Goal: Navigation & Orientation: Find specific page/section

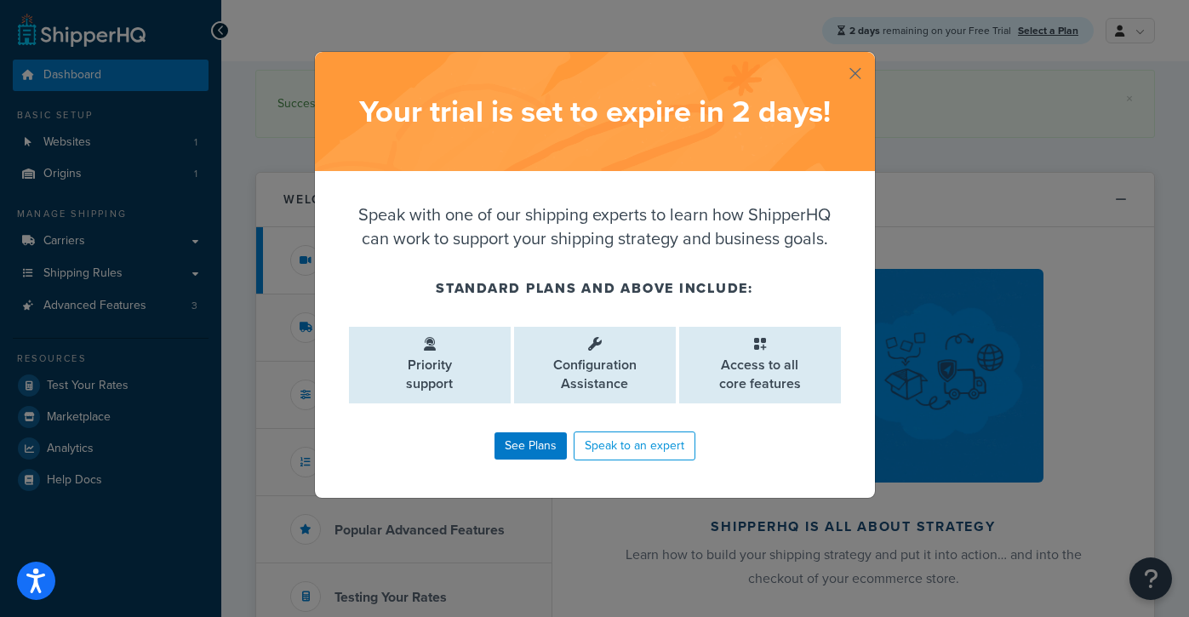
click at [870, 56] on button "button" at bounding box center [872, 54] width 4 height 4
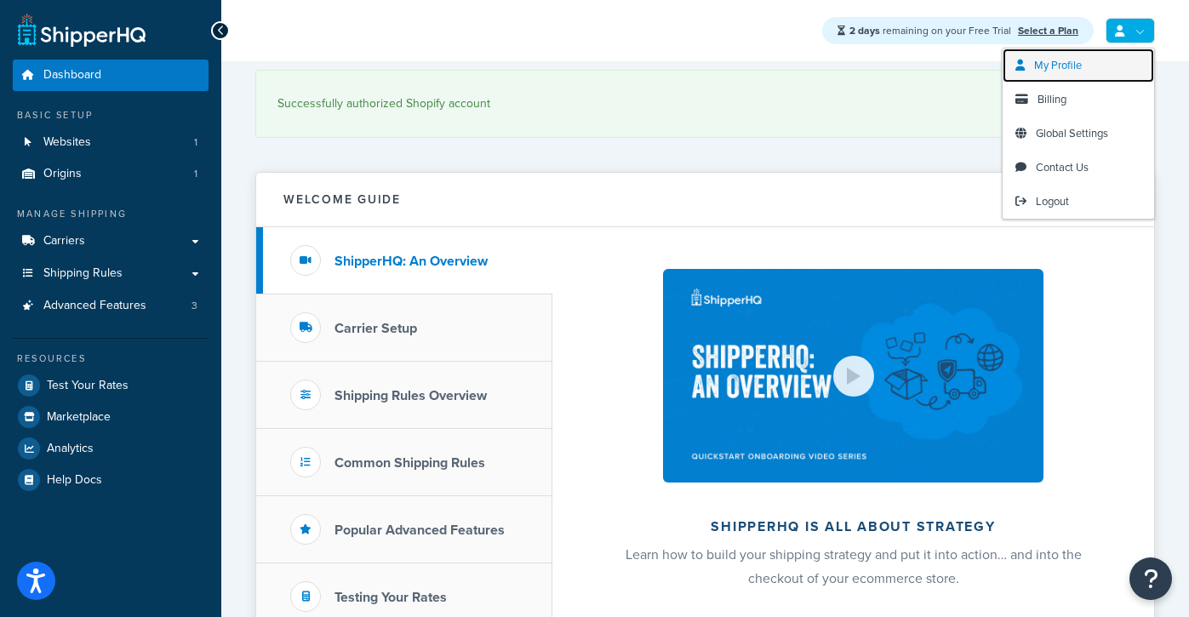
click at [1093, 64] on link "My Profile" at bounding box center [1077, 65] width 151 height 34
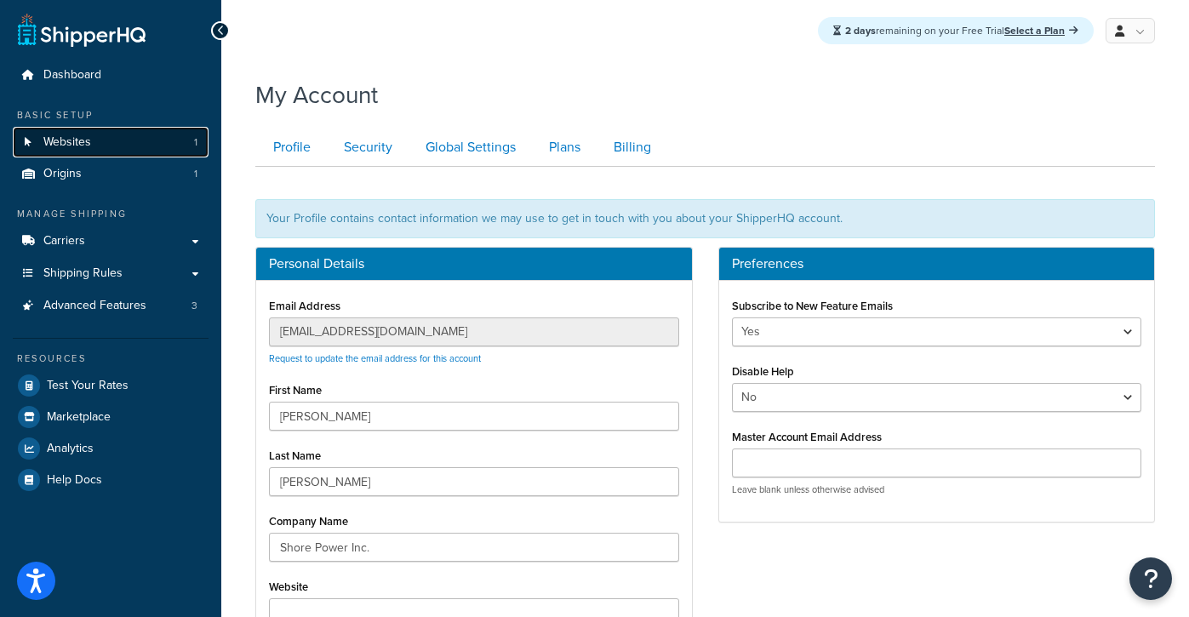
click at [72, 153] on link "Websites 1" at bounding box center [111, 142] width 196 height 31
